Goal: Task Accomplishment & Management: Manage account settings

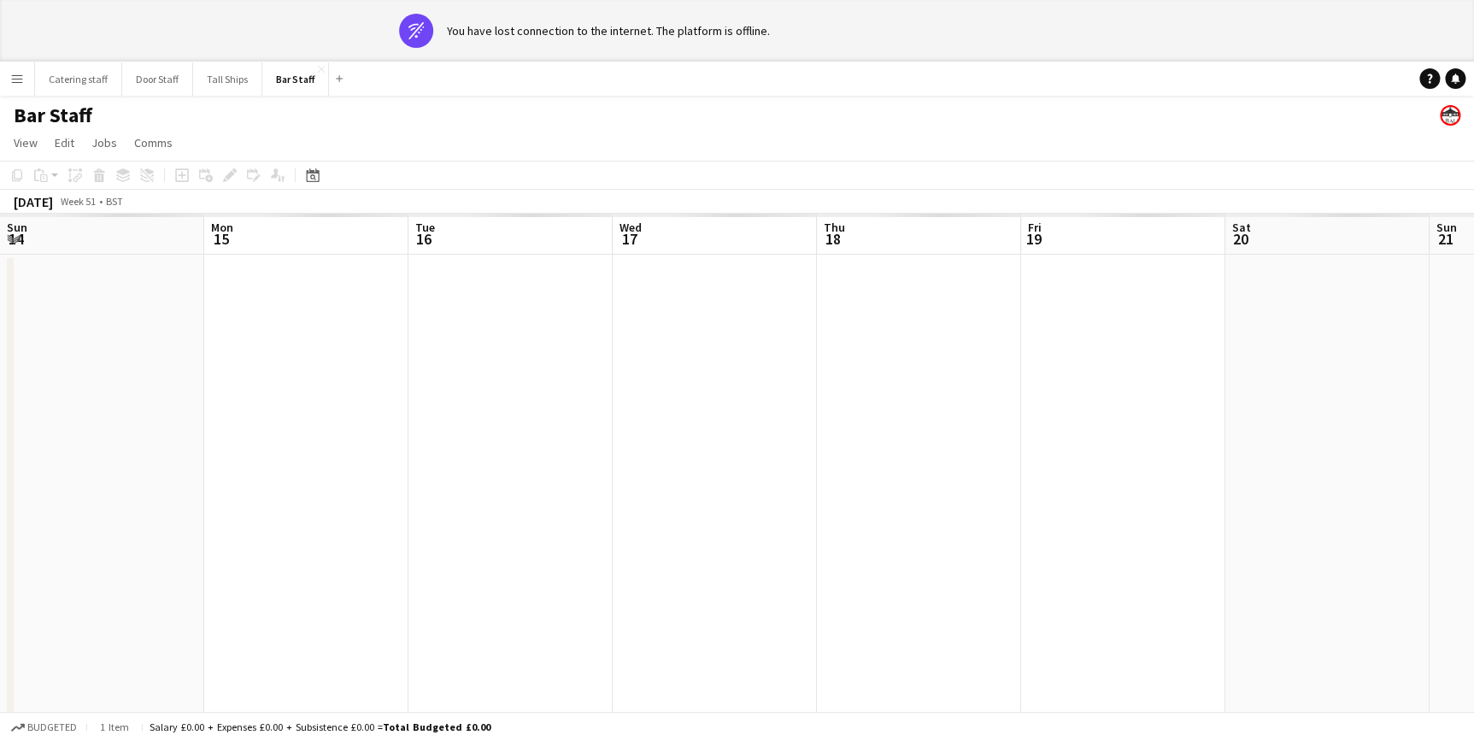
scroll to position [0, 390]
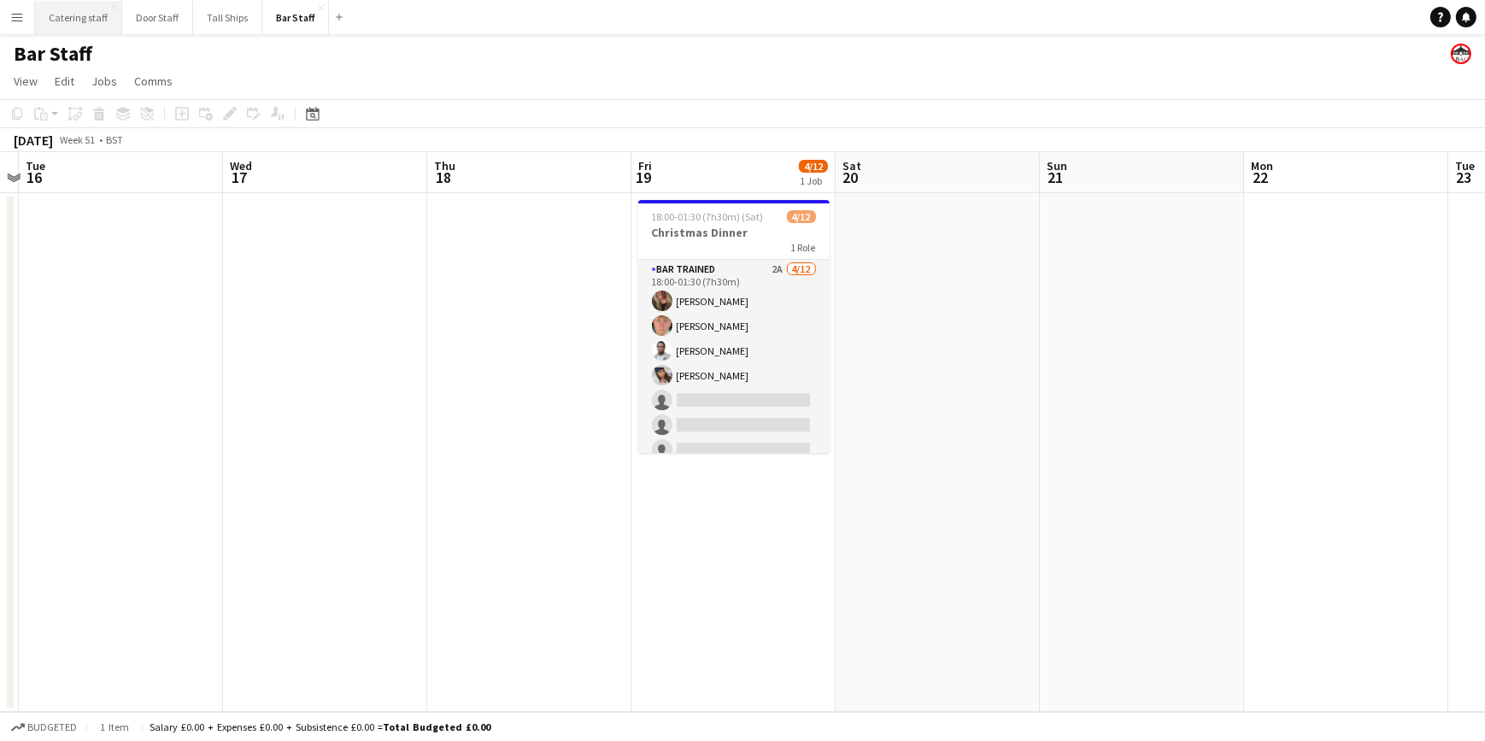
click at [63, 21] on button "Catering staff Close" at bounding box center [78, 17] width 87 height 33
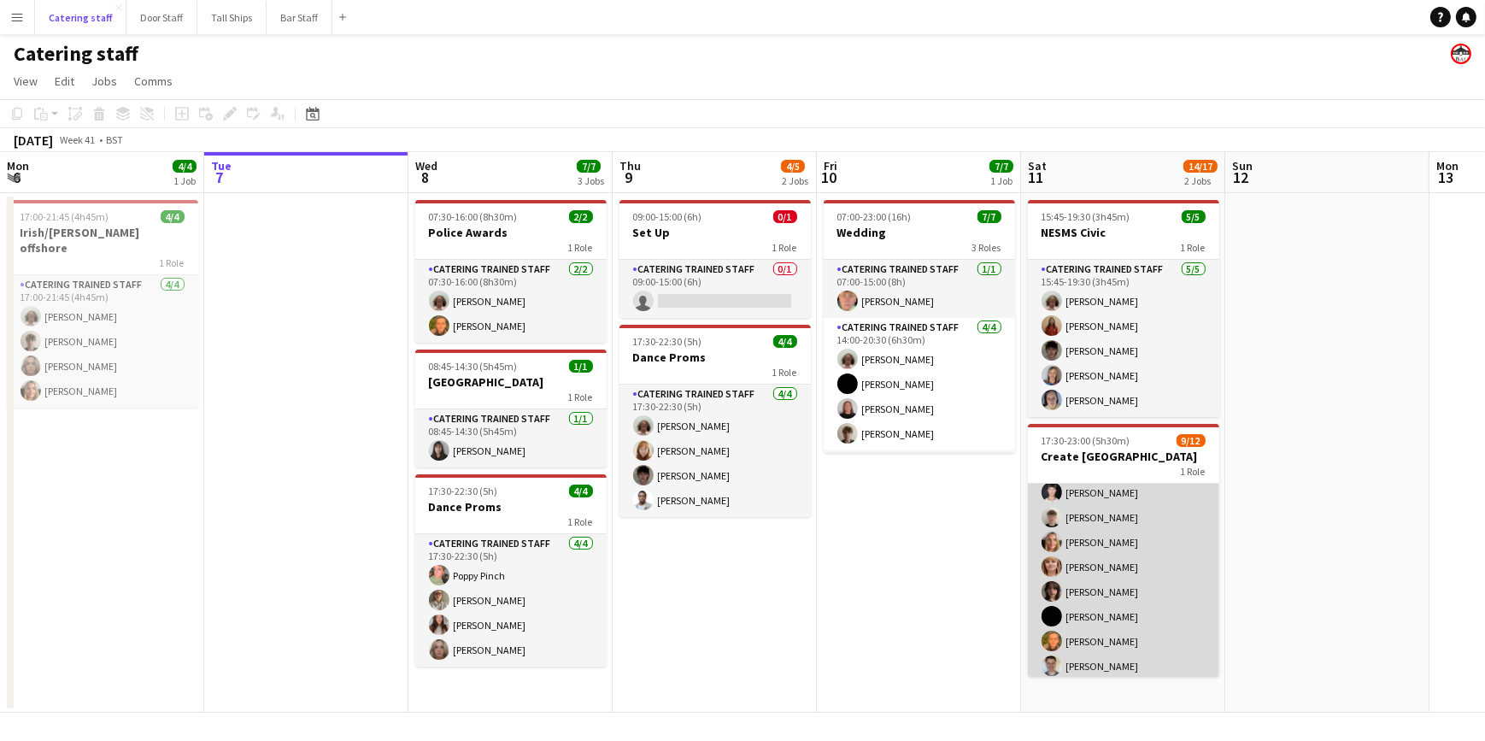
scroll to position [77, 0]
click at [1097, 647] on app-card-role "Catering trained staff 4A [DATE] 17:30-23:00 (5h30m) [PERSON_NAME] Papatolidou …" at bounding box center [1123, 572] width 191 height 331
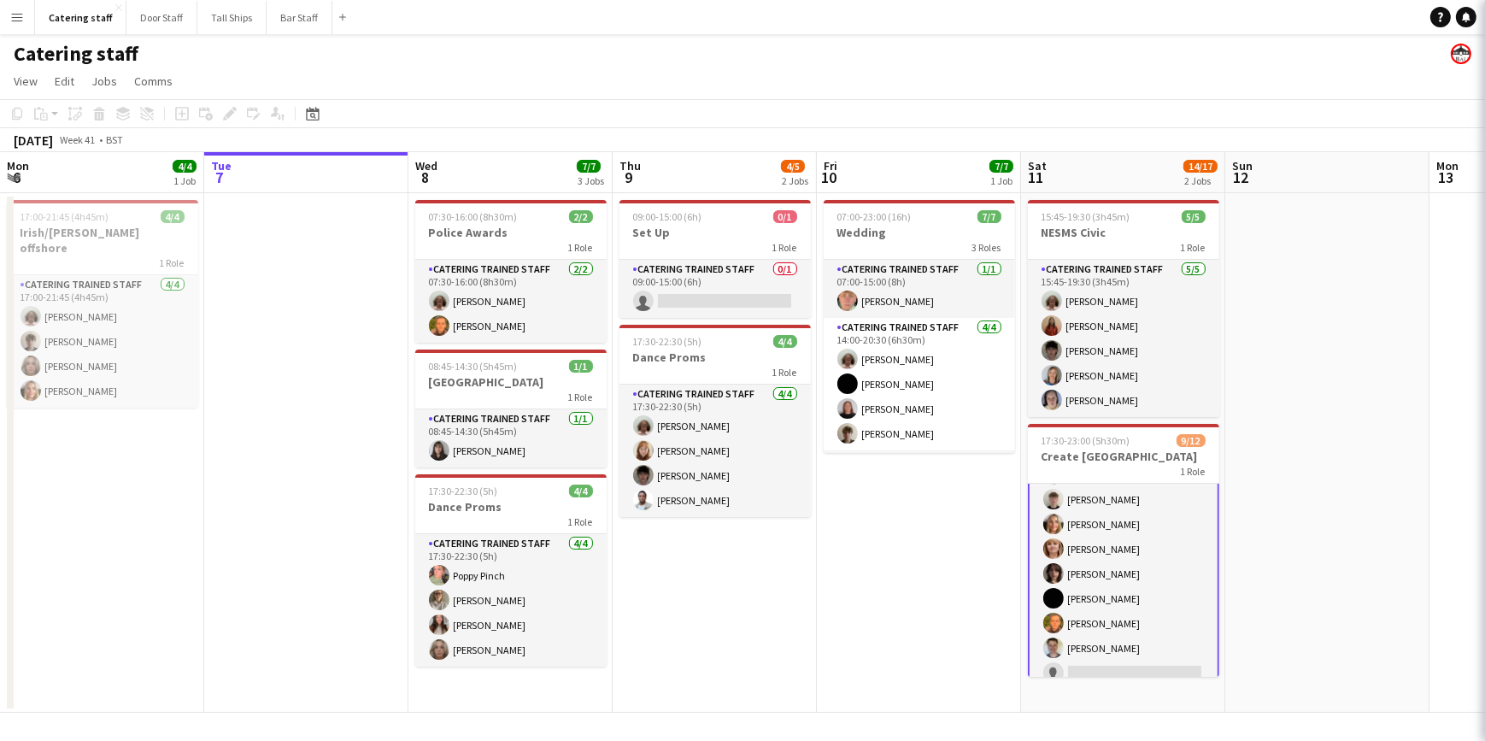
scroll to position [79, 0]
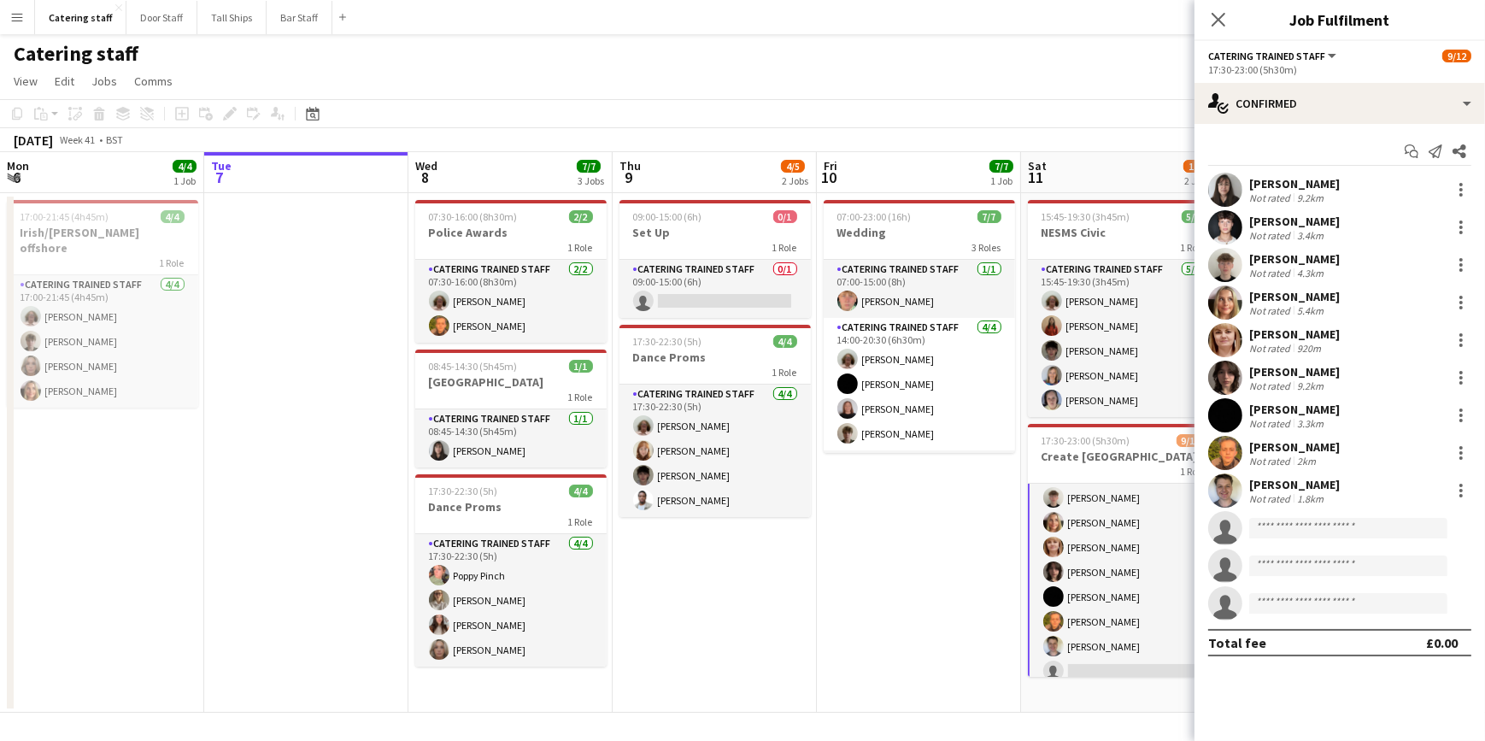
click at [1287, 480] on div "[PERSON_NAME]" at bounding box center [1294, 484] width 91 height 15
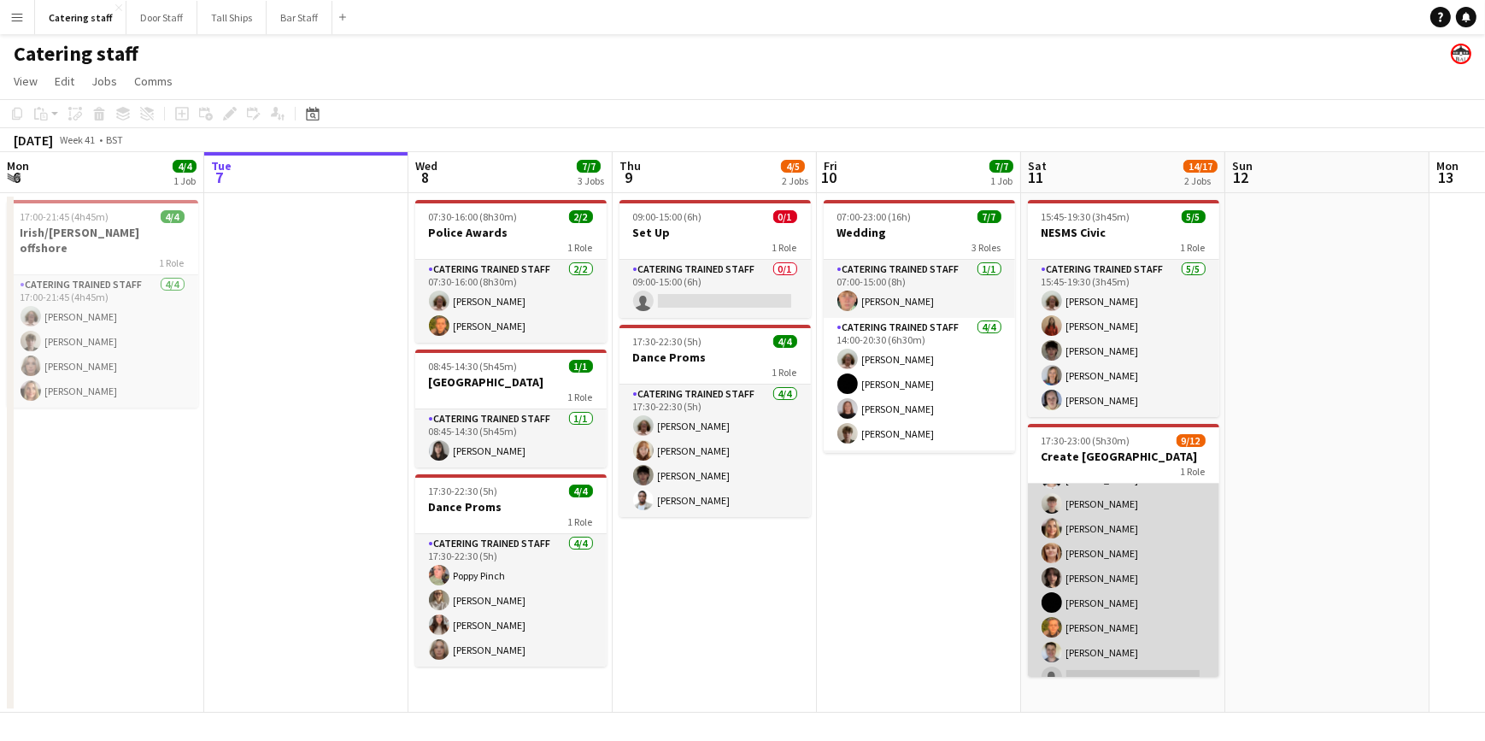
scroll to position [137, 0]
click at [1095, 585] on app-card-role "Catering trained staff 4A [DATE] 17:30-23:00 (5h30m) [PERSON_NAME] Papatolidou …" at bounding box center [1123, 512] width 191 height 331
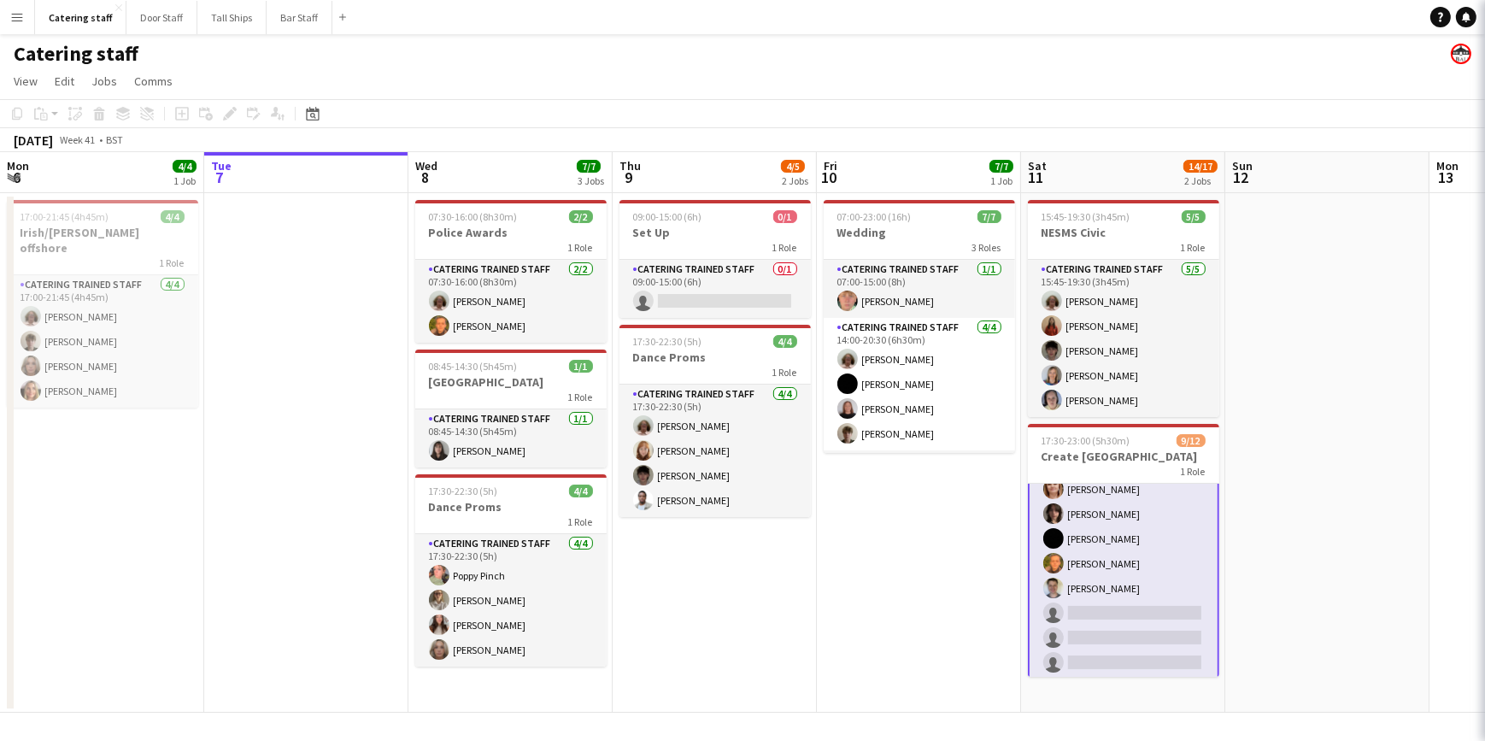
scroll to position [138, 0]
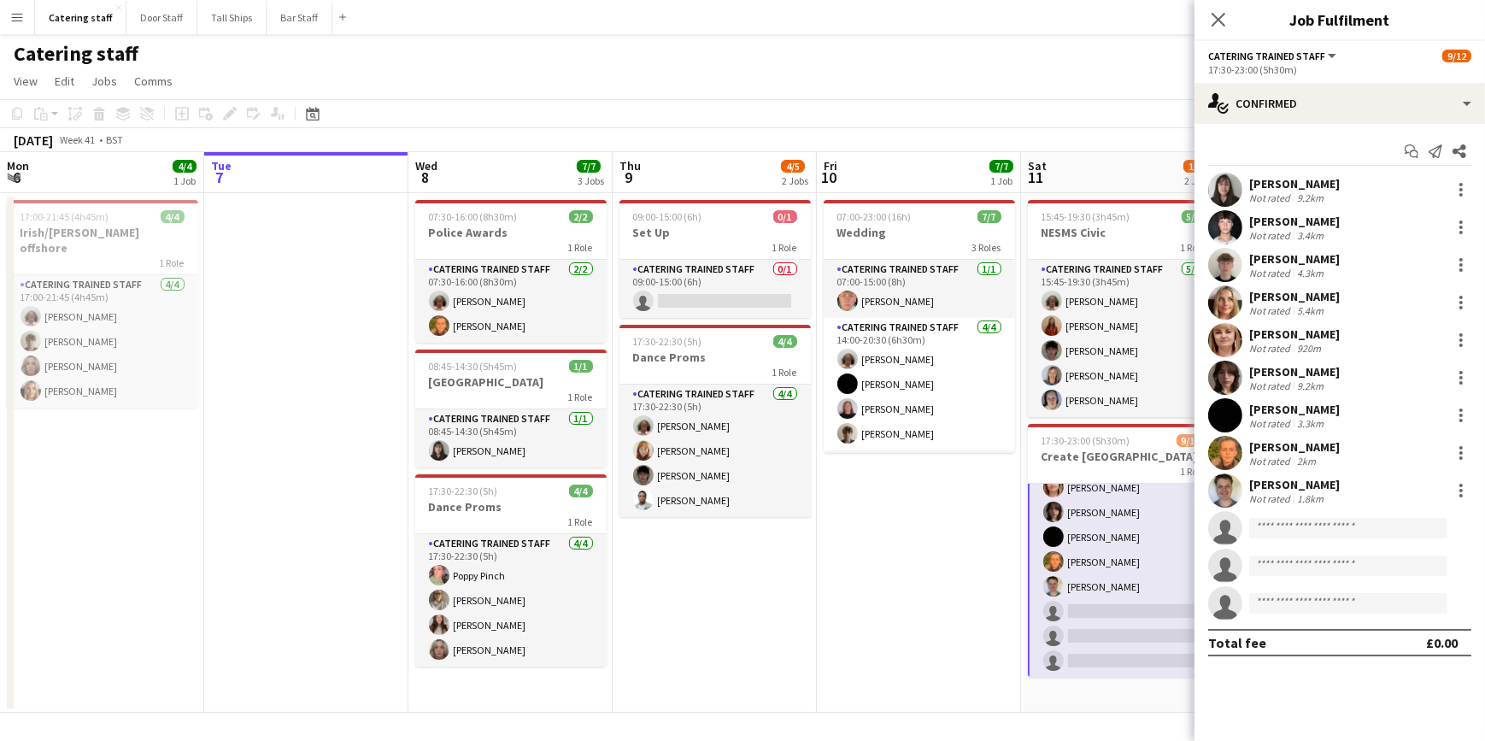
click at [1229, 487] on app-user-avatar at bounding box center [1225, 490] width 34 height 34
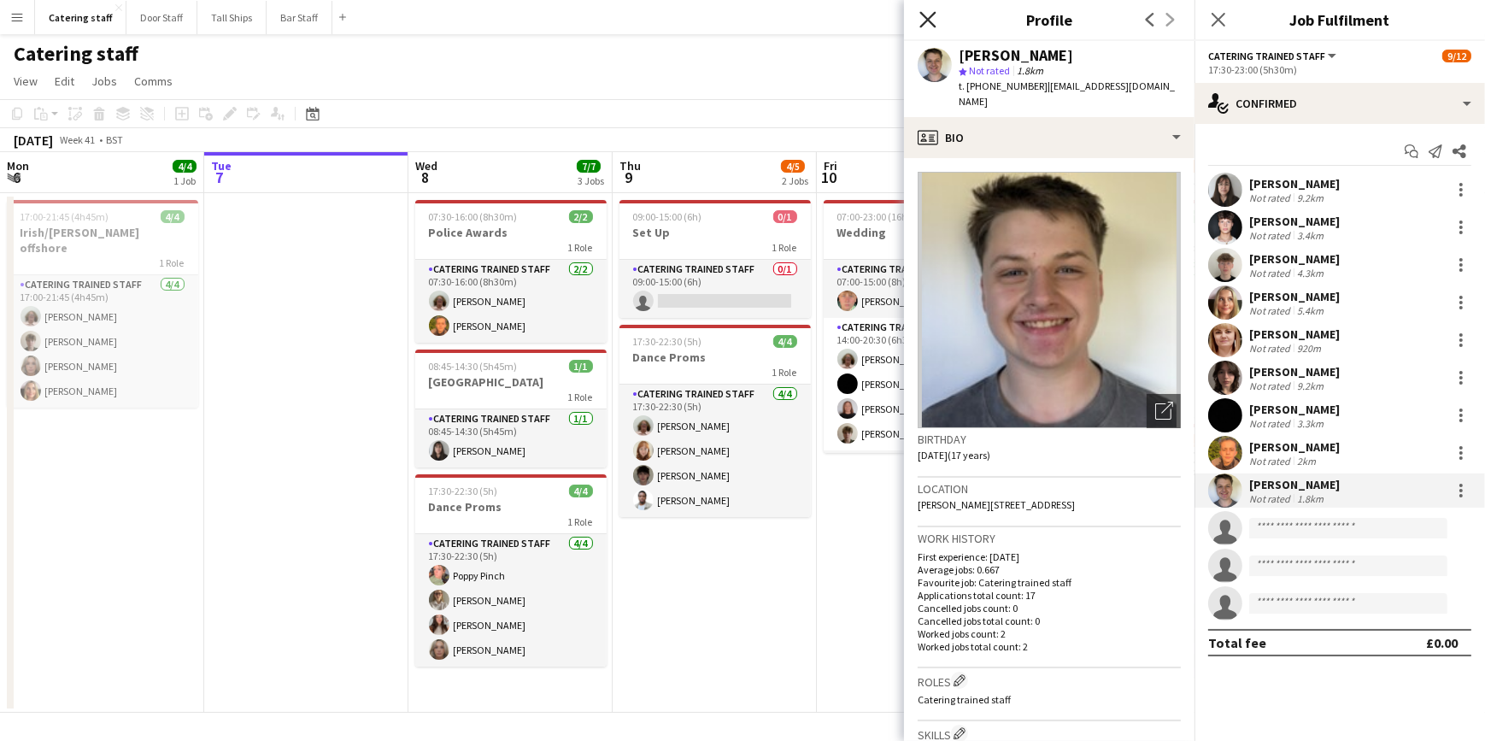
click at [921, 21] on icon "Close pop-in" at bounding box center [927, 19] width 16 height 16
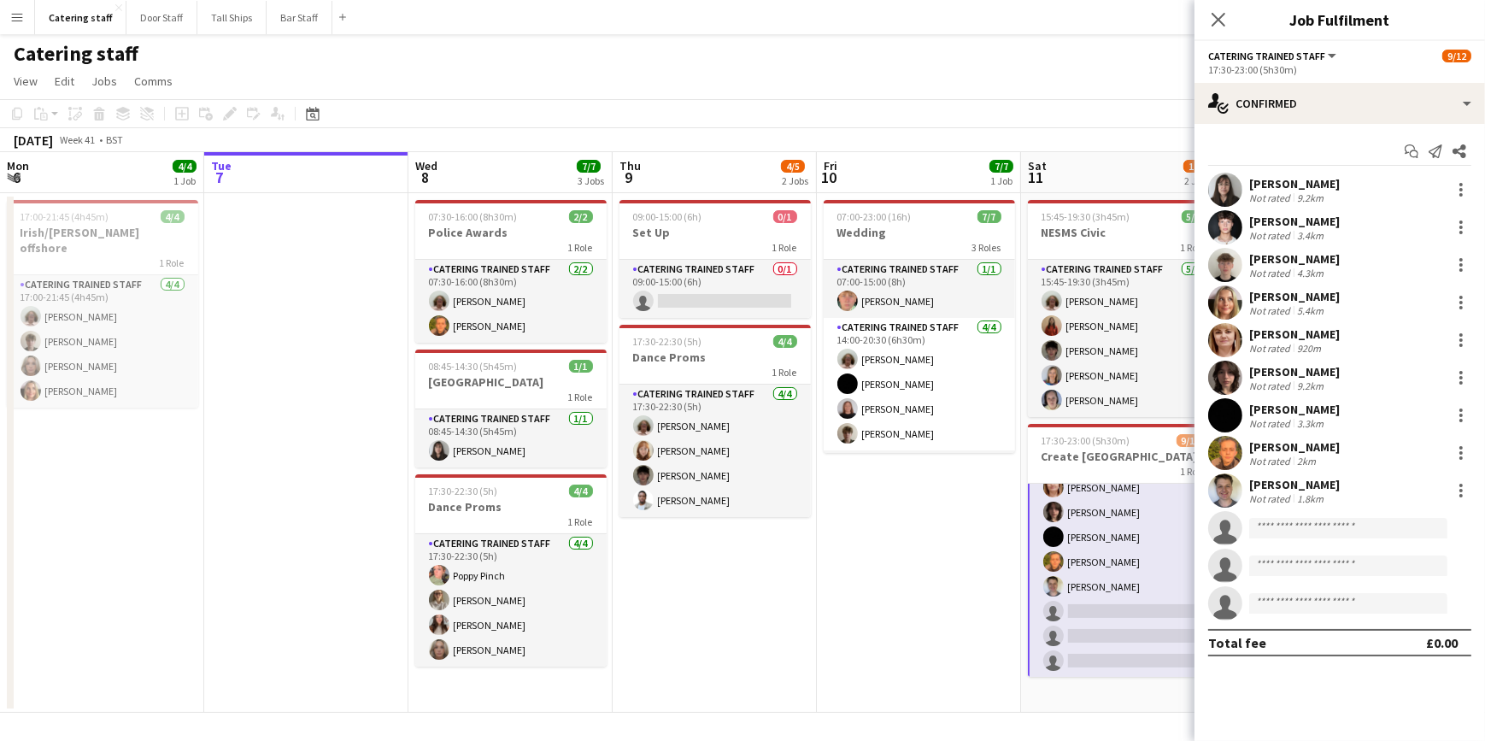
click at [974, 597] on app-date-cell "07:00-23:00 (16h) 7/7 Wedding 3 Roles Catering trained staff 1/1 07:00-15:00 (8…" at bounding box center [919, 453] width 204 height 520
